Goal: Task Accomplishment & Management: Manage account settings

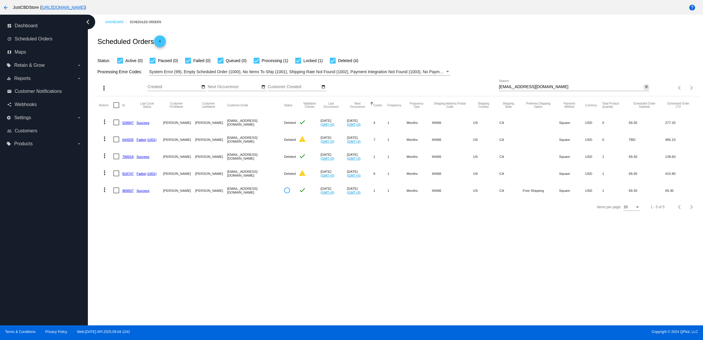
click at [645, 89] on mat-icon "close" at bounding box center [646, 87] width 4 height 5
click at [644, 93] on mat-icon "search" at bounding box center [645, 87] width 7 height 9
click at [644, 89] on input "Search" at bounding box center [574, 87] width 151 height 5
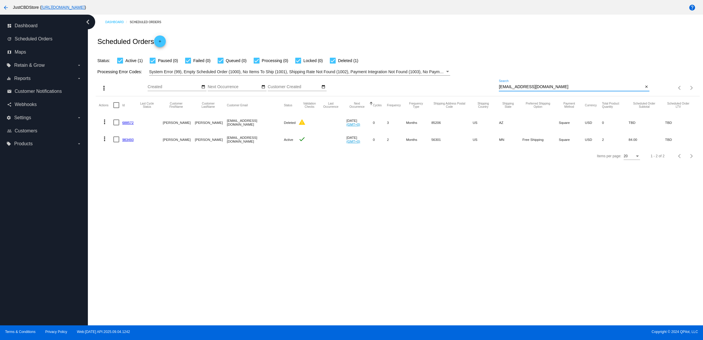
type input "[EMAIL_ADDRESS][DOMAIN_NAME]"
click at [103, 142] on mat-icon "more_vert" at bounding box center [104, 138] width 7 height 7
click at [138, 214] on button "delete Delete" at bounding box center [130, 221] width 58 height 14
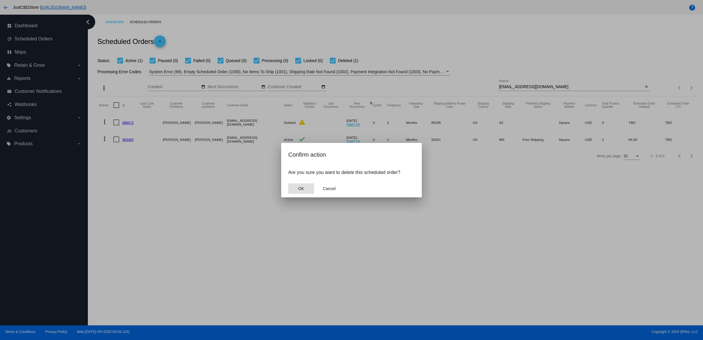
click at [303, 191] on span "OK" at bounding box center [301, 188] width 6 height 5
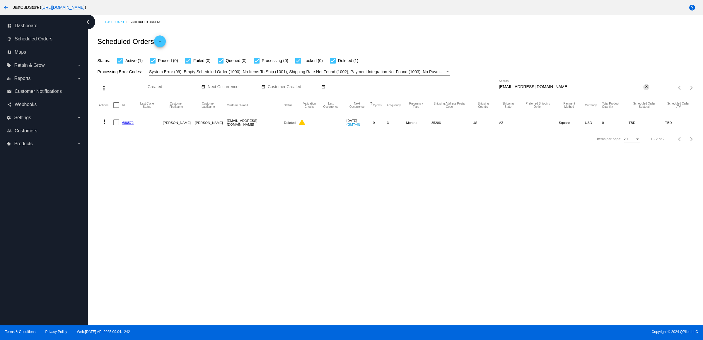
click at [645, 89] on mat-icon "close" at bounding box center [646, 87] width 4 height 5
click at [645, 93] on mat-icon "search" at bounding box center [645, 87] width 7 height 9
click at [644, 89] on input "Search" at bounding box center [574, 87] width 151 height 5
type input "[EMAIL_ADDRESS][DOMAIN_NAME]"
click at [130, 141] on link "1014102" at bounding box center [128, 140] width 13 height 4
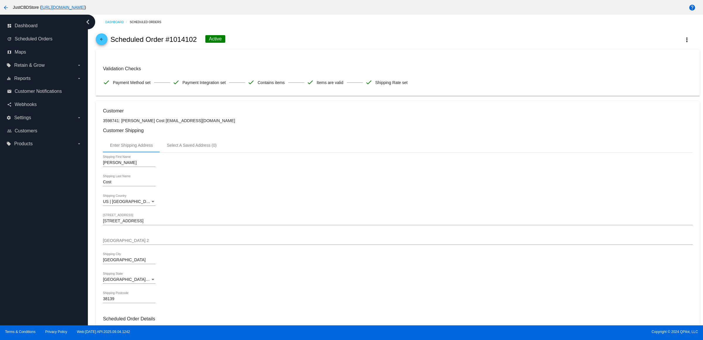
click at [105, 44] on mat-icon "arrow_back" at bounding box center [101, 40] width 7 height 7
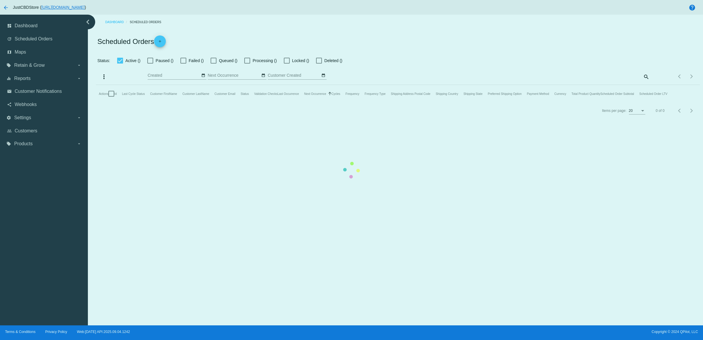
checkbox input "true"
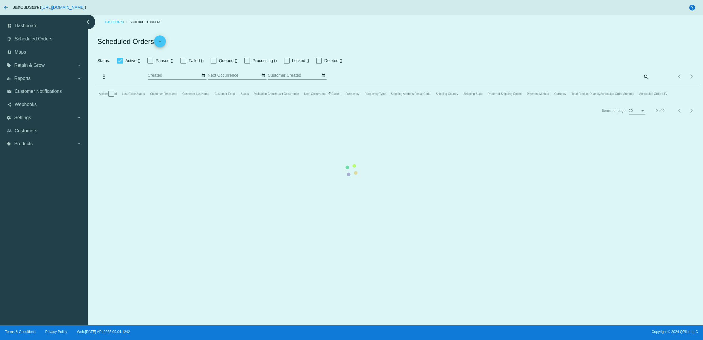
checkbox input "true"
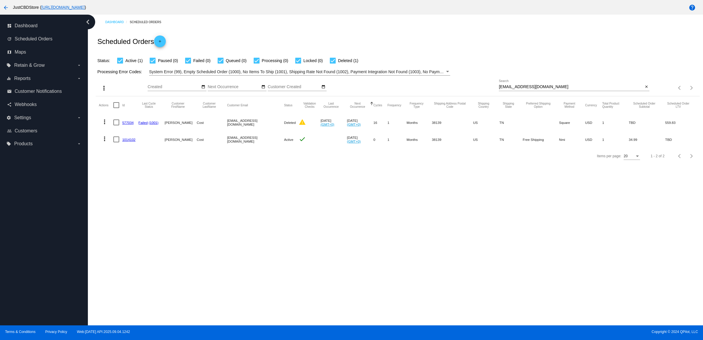
click at [107, 142] on mat-icon "more_vert" at bounding box center [104, 138] width 7 height 7
click at [127, 221] on span "Delete" at bounding box center [124, 220] width 12 height 5
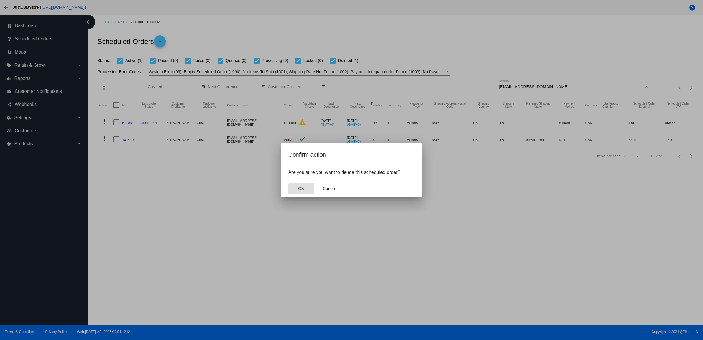
click at [298, 191] on span "OK" at bounding box center [301, 188] width 6 height 5
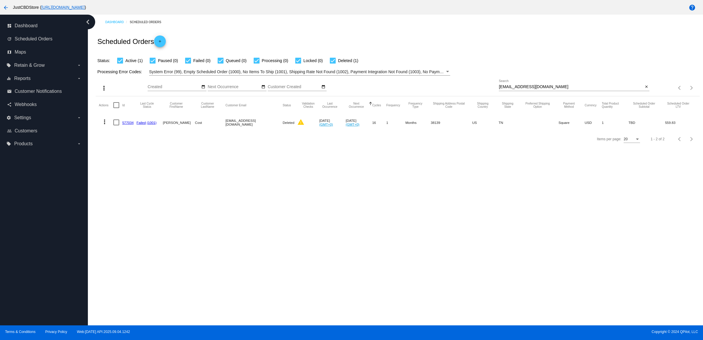
click at [401, 187] on div "Dashboard Scheduled Orders Scheduled Orders add Status: Active (1) Paused (0) F…" at bounding box center [395, 170] width 615 height 311
